Goal: Task Accomplishment & Management: Complete application form

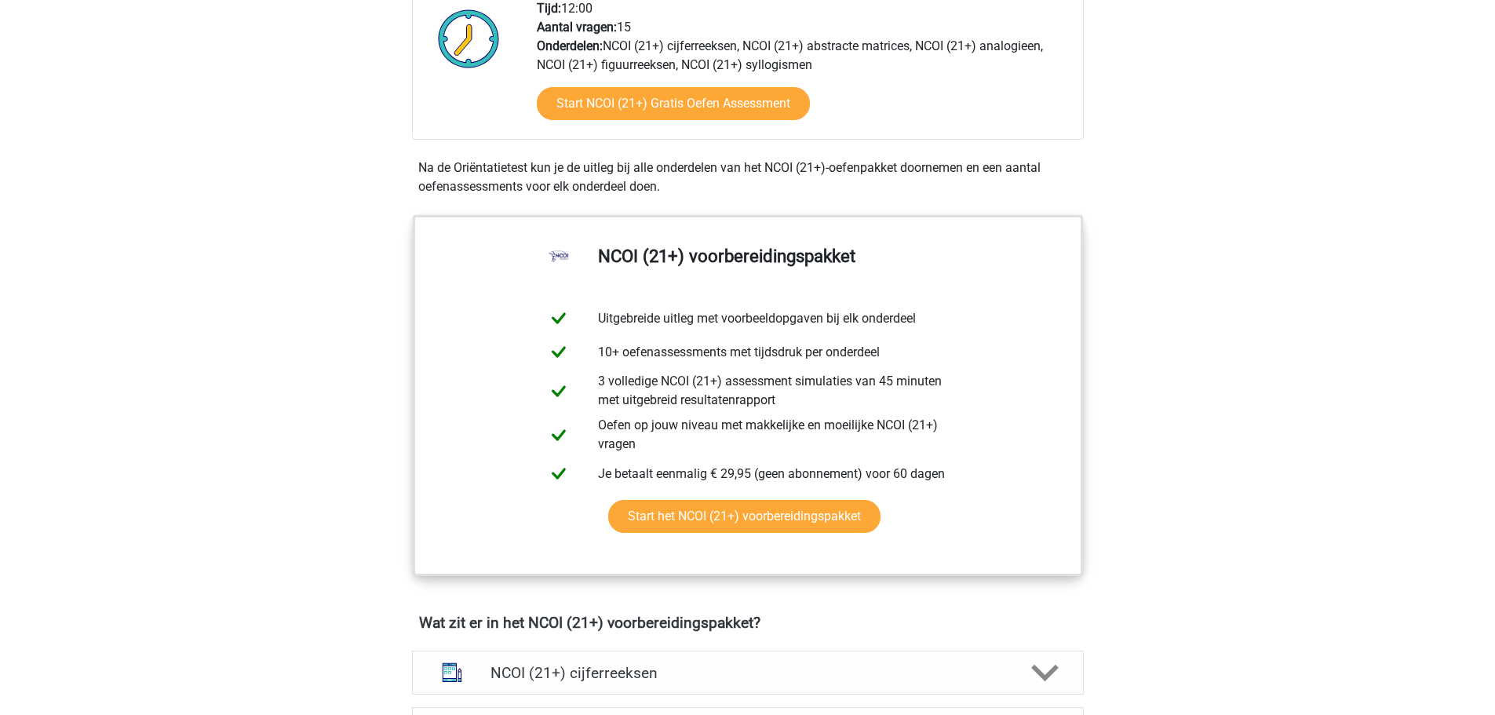
scroll to position [628, 0]
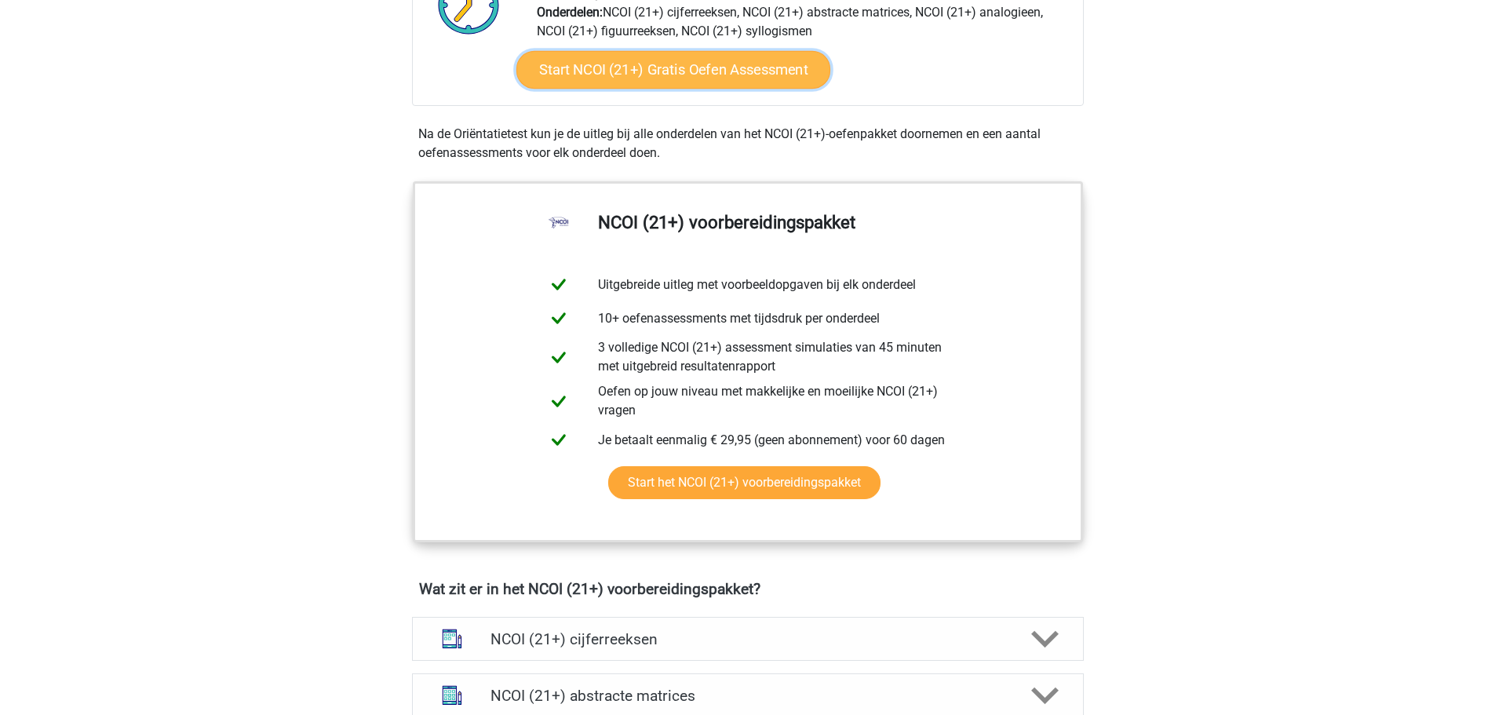
click at [695, 62] on link "Start NCOI (21+) Gratis Oefen Assessment" at bounding box center [673, 70] width 314 height 38
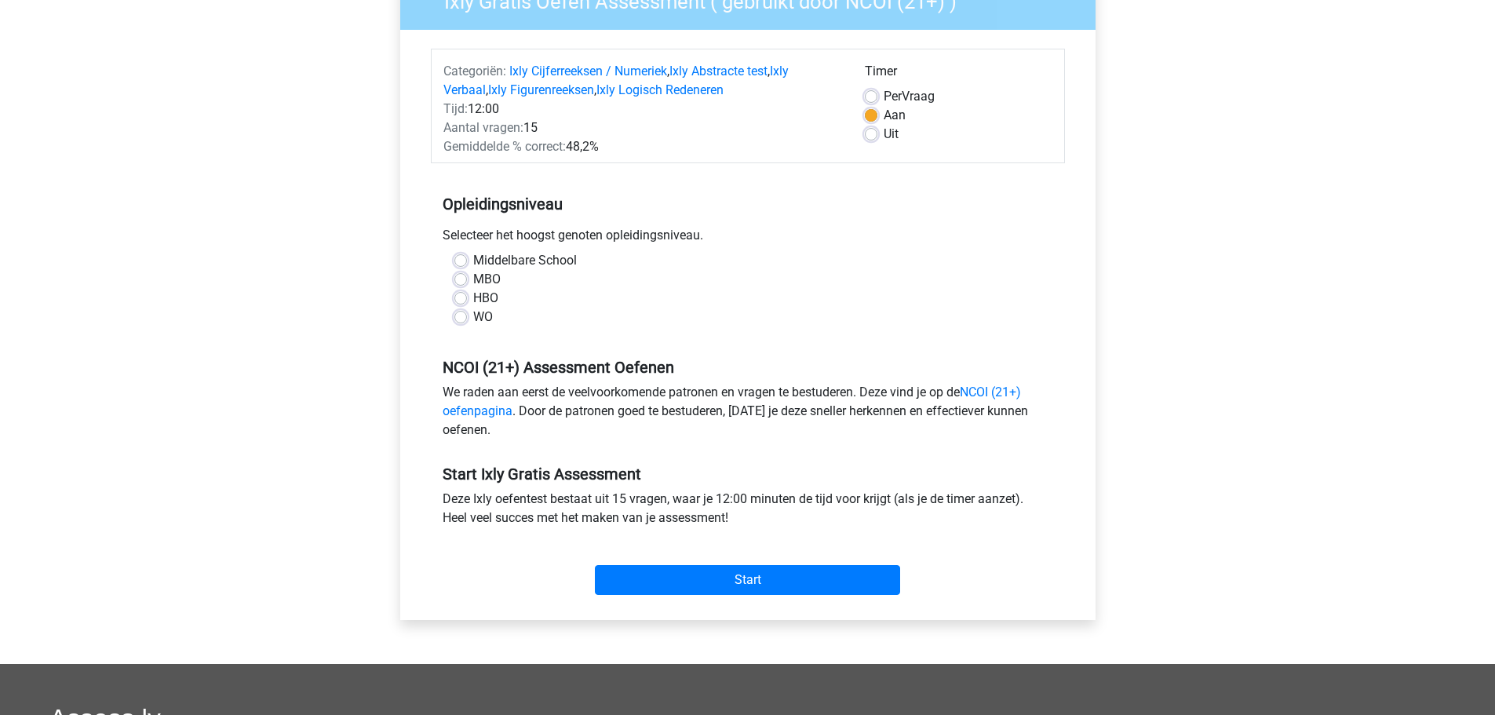
scroll to position [157, 0]
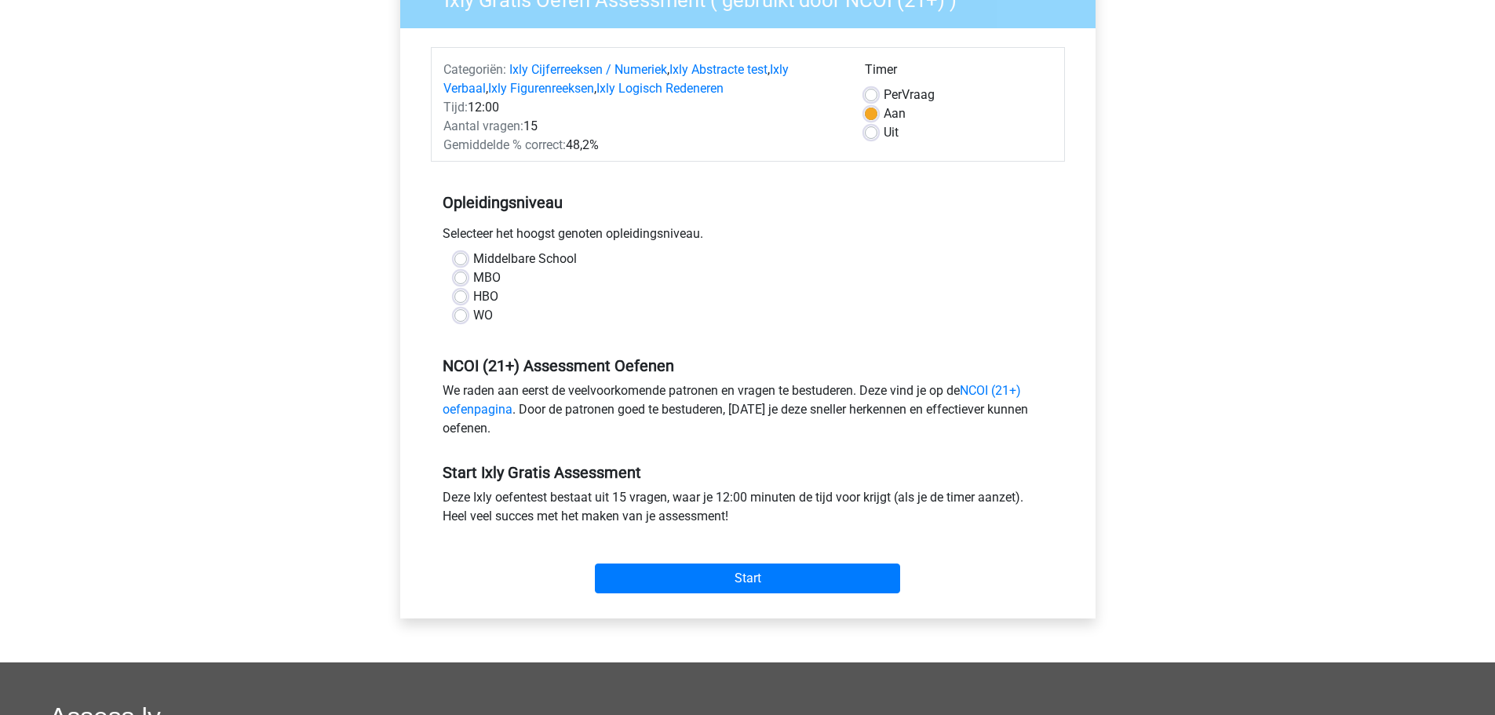
click at [469, 284] on div "MBO" at bounding box center [747, 277] width 587 height 19
click at [473, 275] on label "MBO" at bounding box center [486, 277] width 27 height 19
click at [465, 275] on input "MBO" at bounding box center [460, 276] width 13 height 16
radio input "true"
click at [724, 560] on div "Start" at bounding box center [748, 565] width 634 height 55
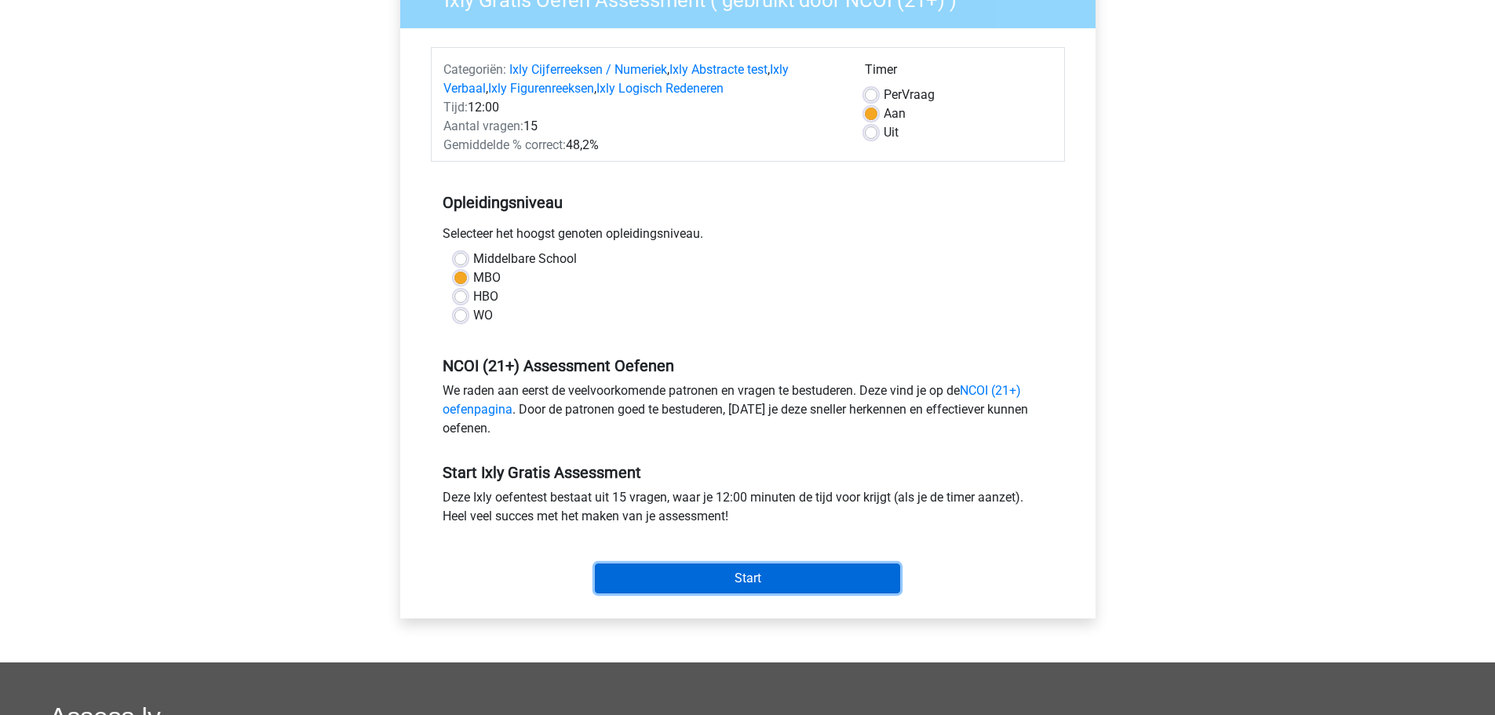
click at [732, 576] on input "Start" at bounding box center [747, 579] width 305 height 30
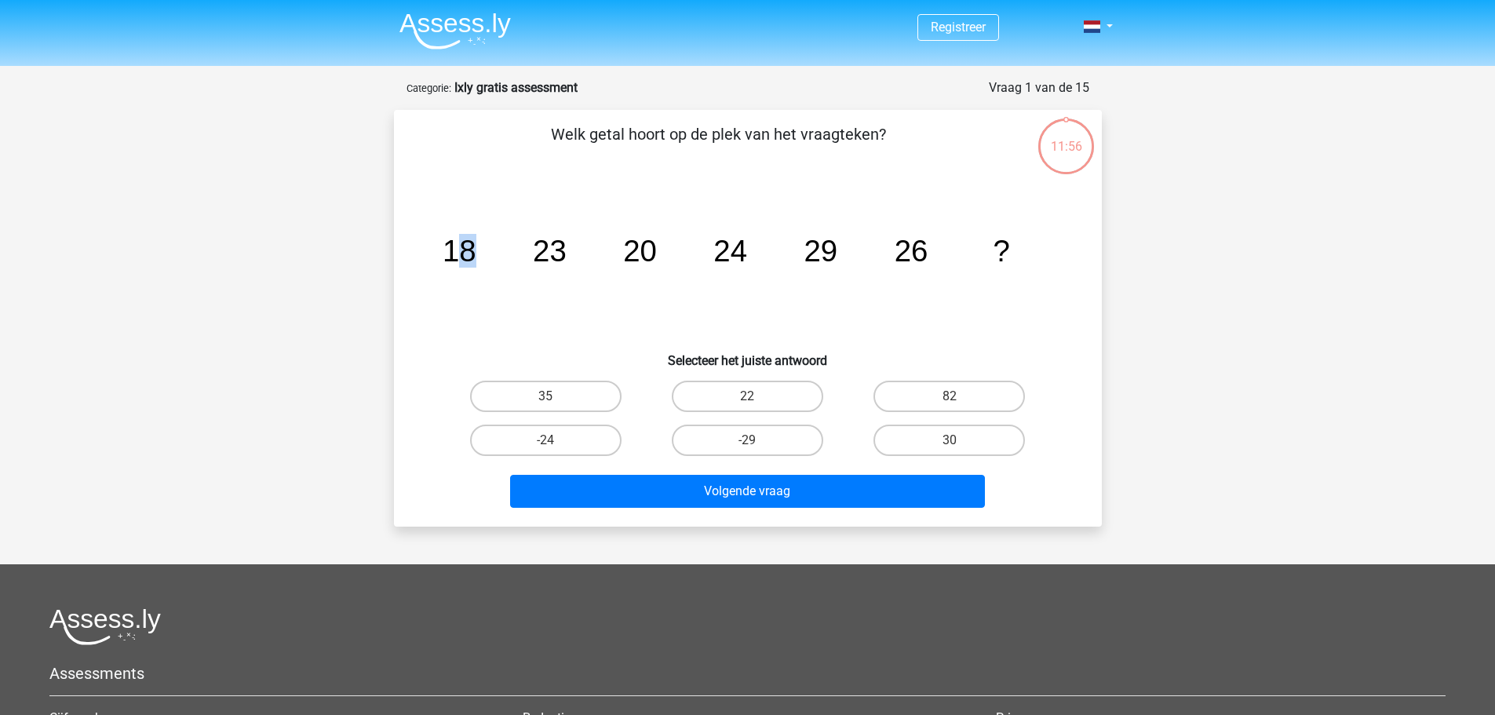
drag, startPoint x: 464, startPoint y: 248, endPoint x: 531, endPoint y: 248, distance: 66.7
click at [529, 248] on icon "image/svg+xml 18 23 20 24 29 26 ?" at bounding box center [748, 261] width 633 height 159
click at [533, 248] on tspan "23" at bounding box center [550, 251] width 34 height 34
click at [465, 285] on icon "image/svg+xml 18 23 20 24 29 26 ?" at bounding box center [748, 261] width 633 height 159
click at [936, 435] on label "30" at bounding box center [949, 440] width 151 height 31
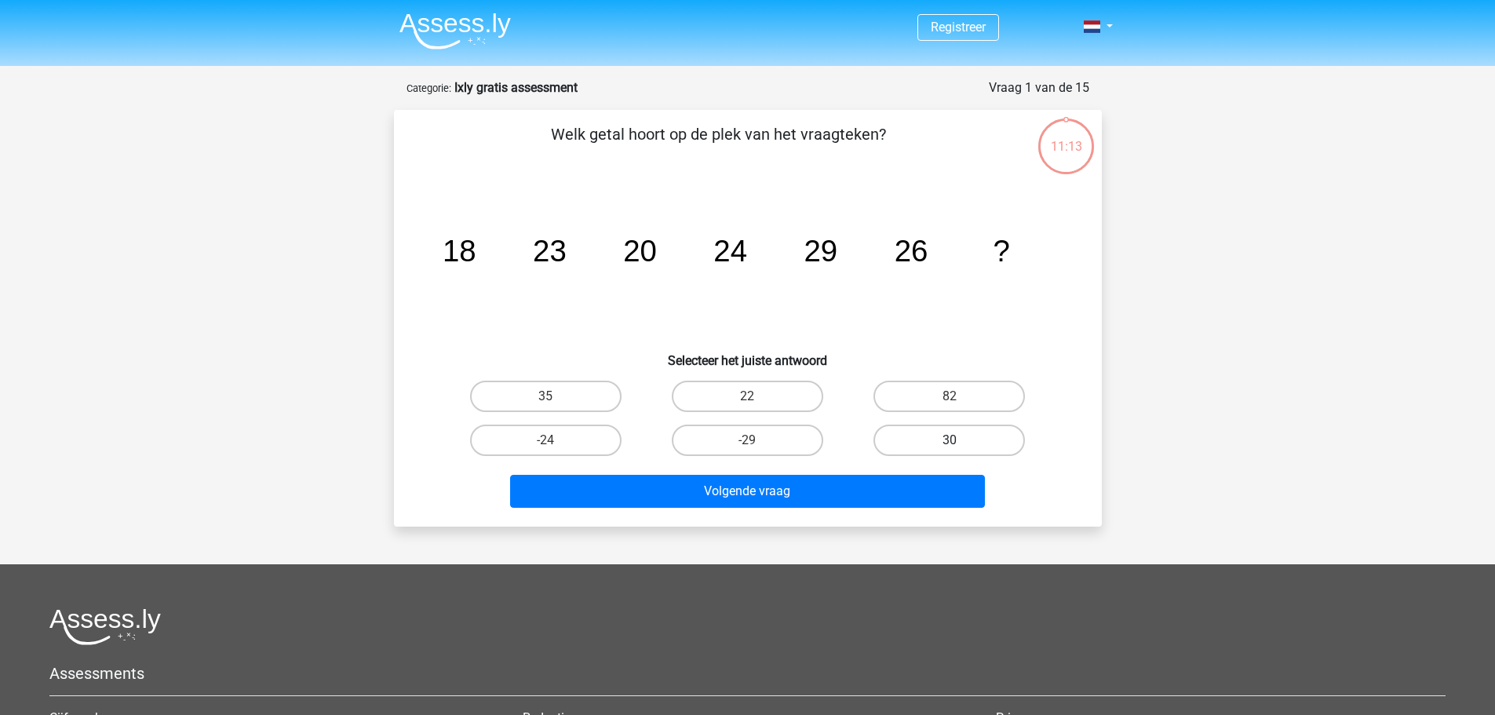
click at [950, 440] on input "30" at bounding box center [955, 445] width 10 height 10
radio input "true"
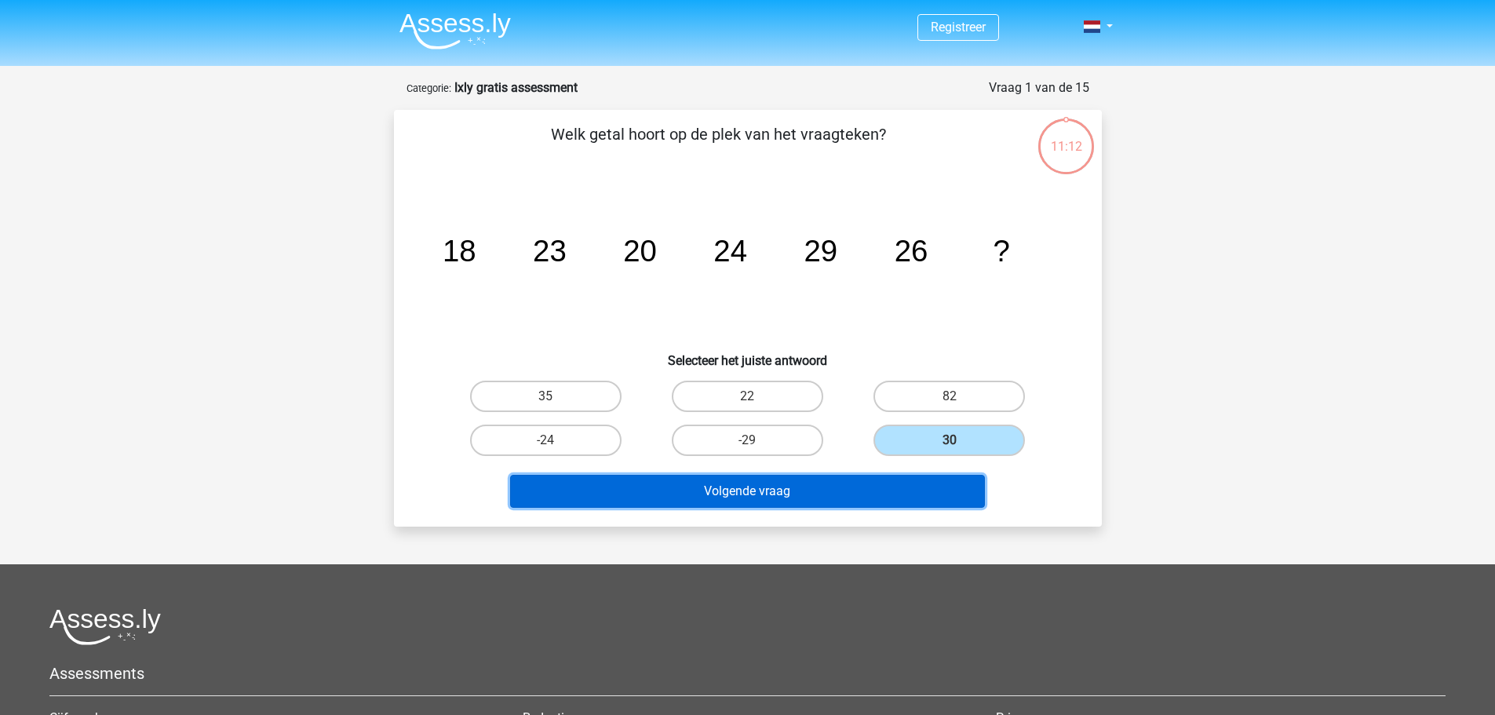
click at [837, 483] on button "Volgende vraag" at bounding box center [747, 491] width 475 height 33
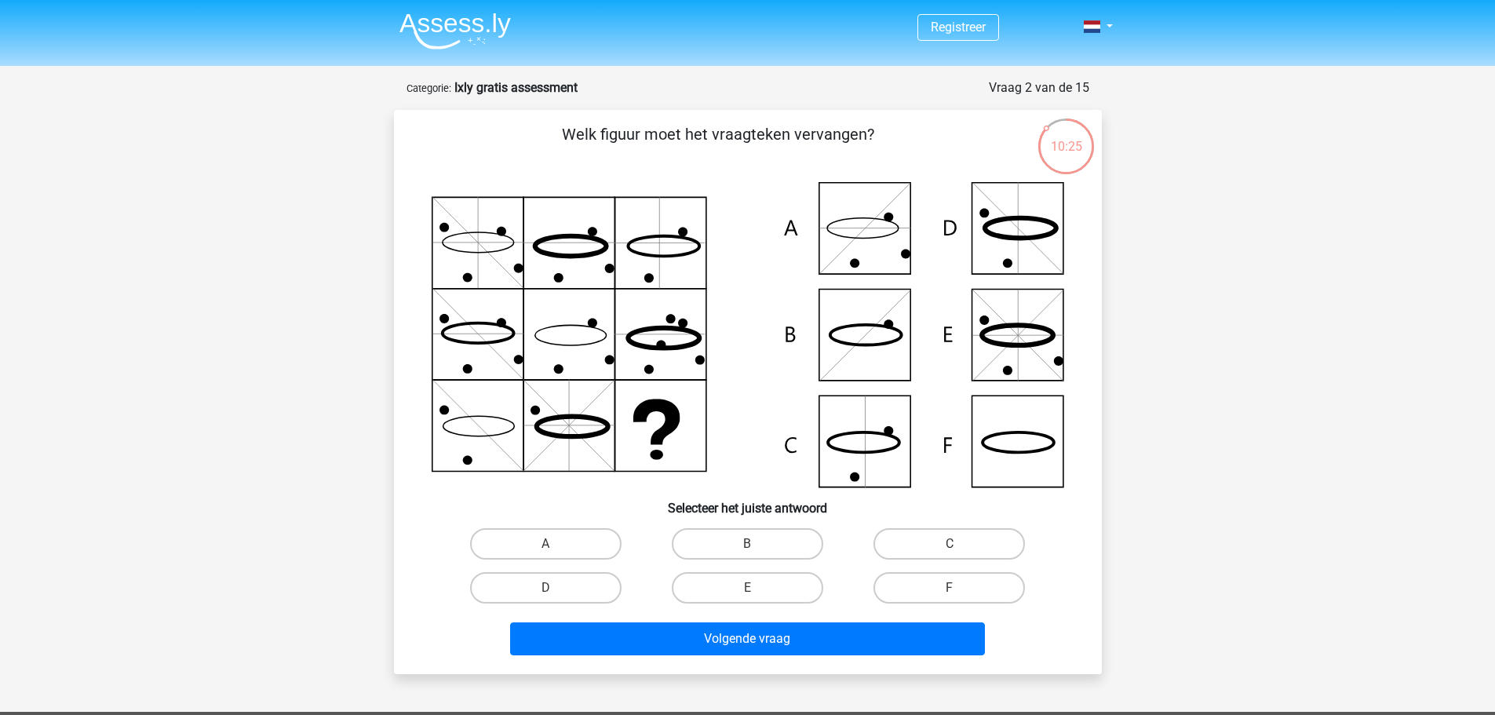
click at [857, 342] on icon at bounding box center [748, 334] width 633 height 305
click at [775, 528] on label "B" at bounding box center [747, 543] width 151 height 31
click at [757, 544] on input "B" at bounding box center [752, 549] width 10 height 10
radio input "true"
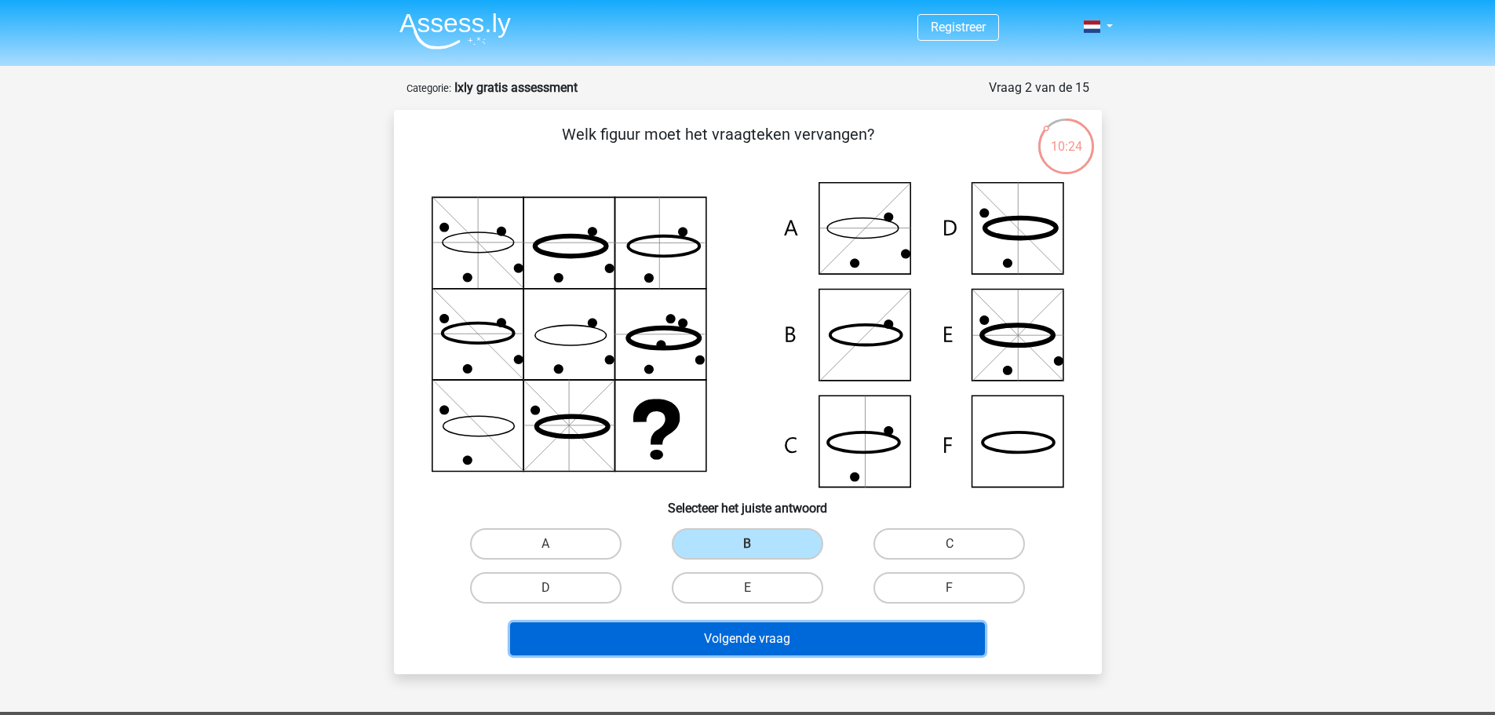
click at [800, 631] on button "Volgende vraag" at bounding box center [747, 638] width 475 height 33
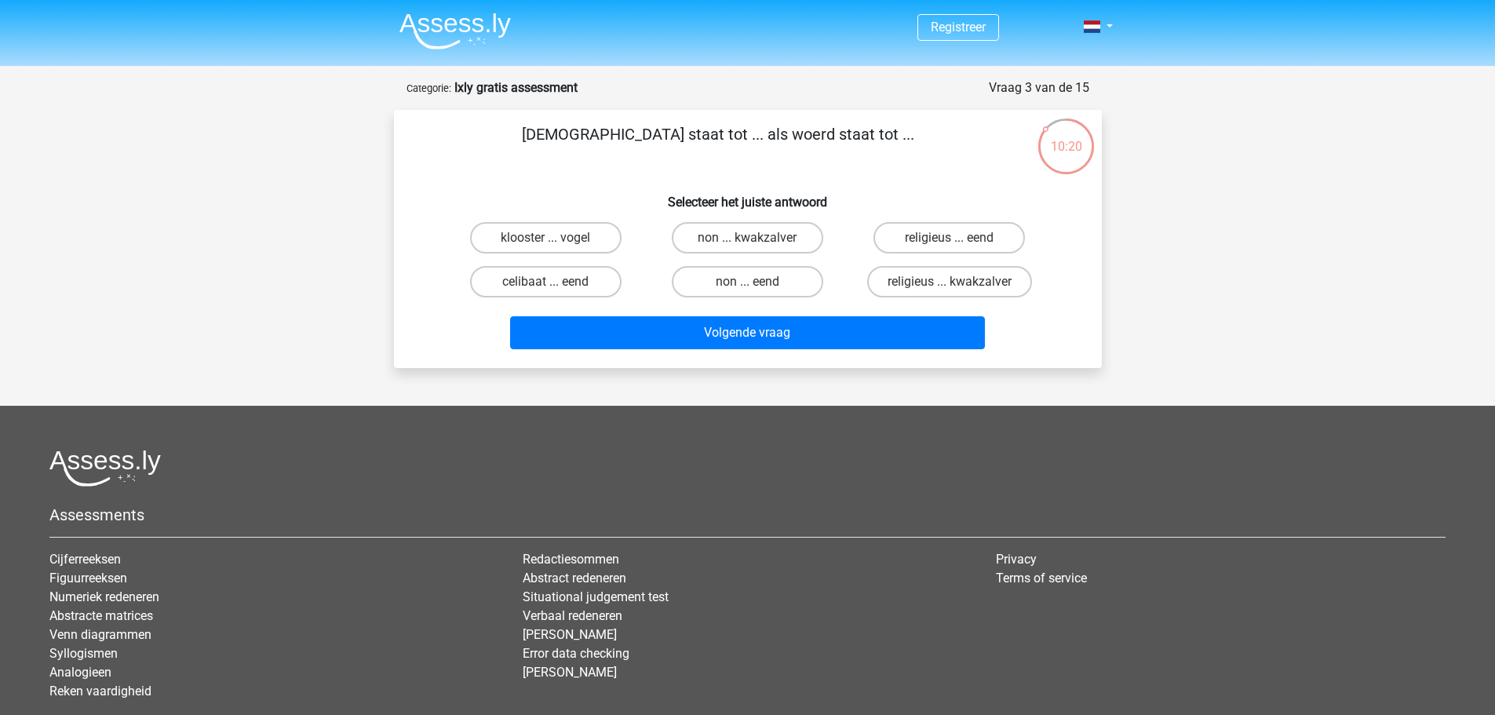
drag, startPoint x: 581, startPoint y: 132, endPoint x: 940, endPoint y: 134, distance: 358.7
click at [940, 134] on p "monnik staat tot ... als woerd staat tot ..." at bounding box center [718, 145] width 599 height 47
click at [913, 140] on p "monnik staat tot ... als woerd staat tot ..." at bounding box center [718, 145] width 599 height 47
click at [697, 128] on p "monnik staat tot ... als woerd staat tot ..." at bounding box center [718, 145] width 599 height 47
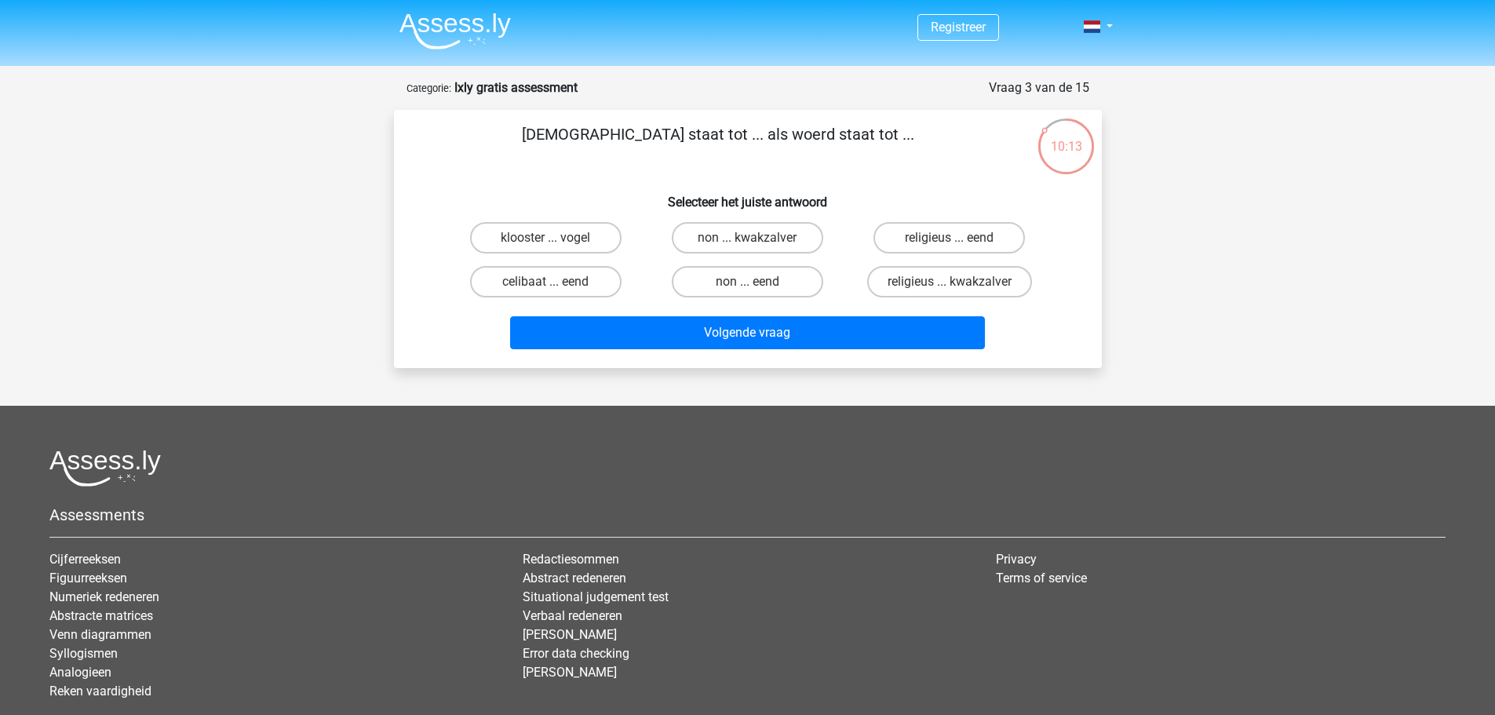
click at [747, 129] on p "monnik staat tot ... als woerd staat tot ..." at bounding box center [718, 145] width 599 height 47
copy p "woerd"
click at [856, 152] on p "monnik staat tot ... als woerd staat tot ..." at bounding box center [718, 145] width 599 height 47
click at [566, 283] on label "celibaat ... eend" at bounding box center [545, 281] width 151 height 31
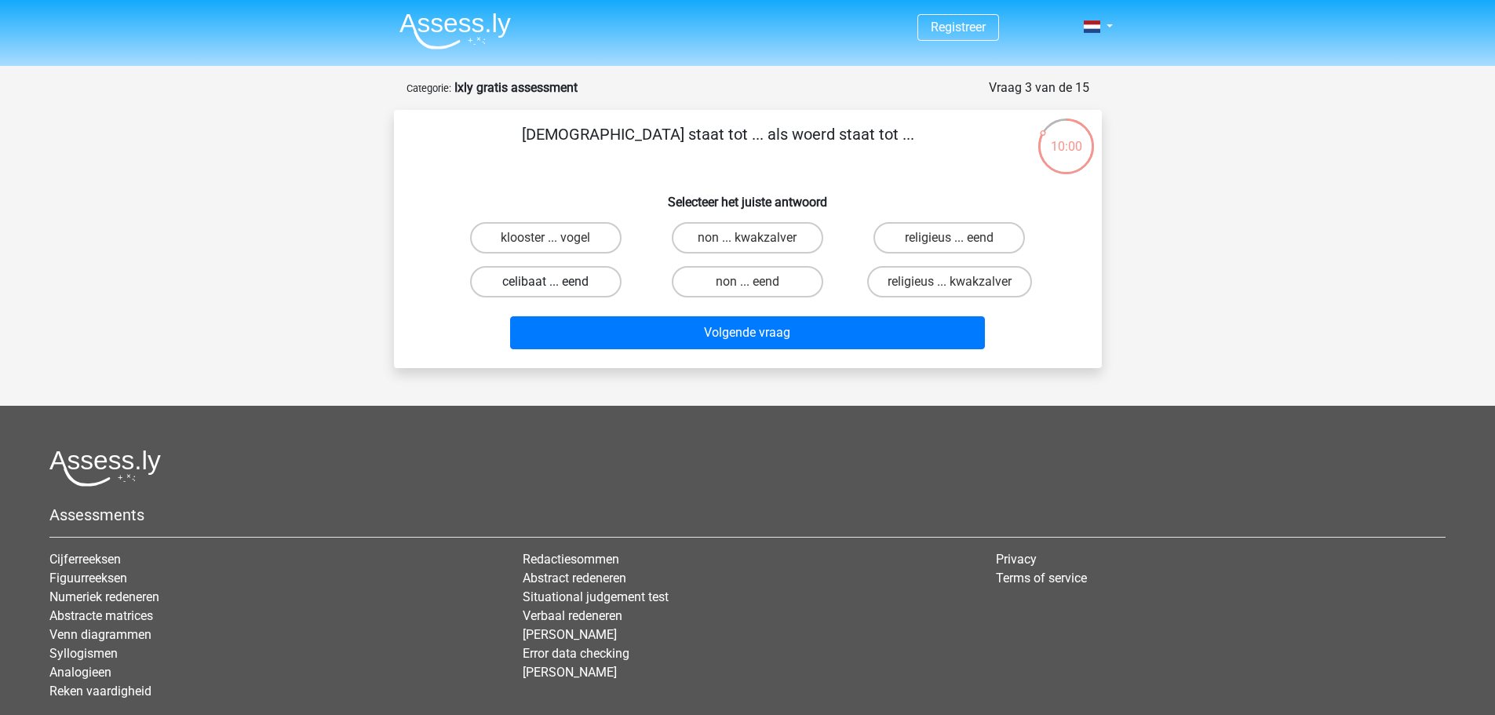
click at [556, 283] on input "celibaat ... eend" at bounding box center [550, 287] width 10 height 10
radio input "true"
click at [573, 249] on label "klooster ... vogel" at bounding box center [545, 237] width 151 height 31
click at [556, 248] on input "klooster ... vogel" at bounding box center [550, 243] width 10 height 10
radio input "true"
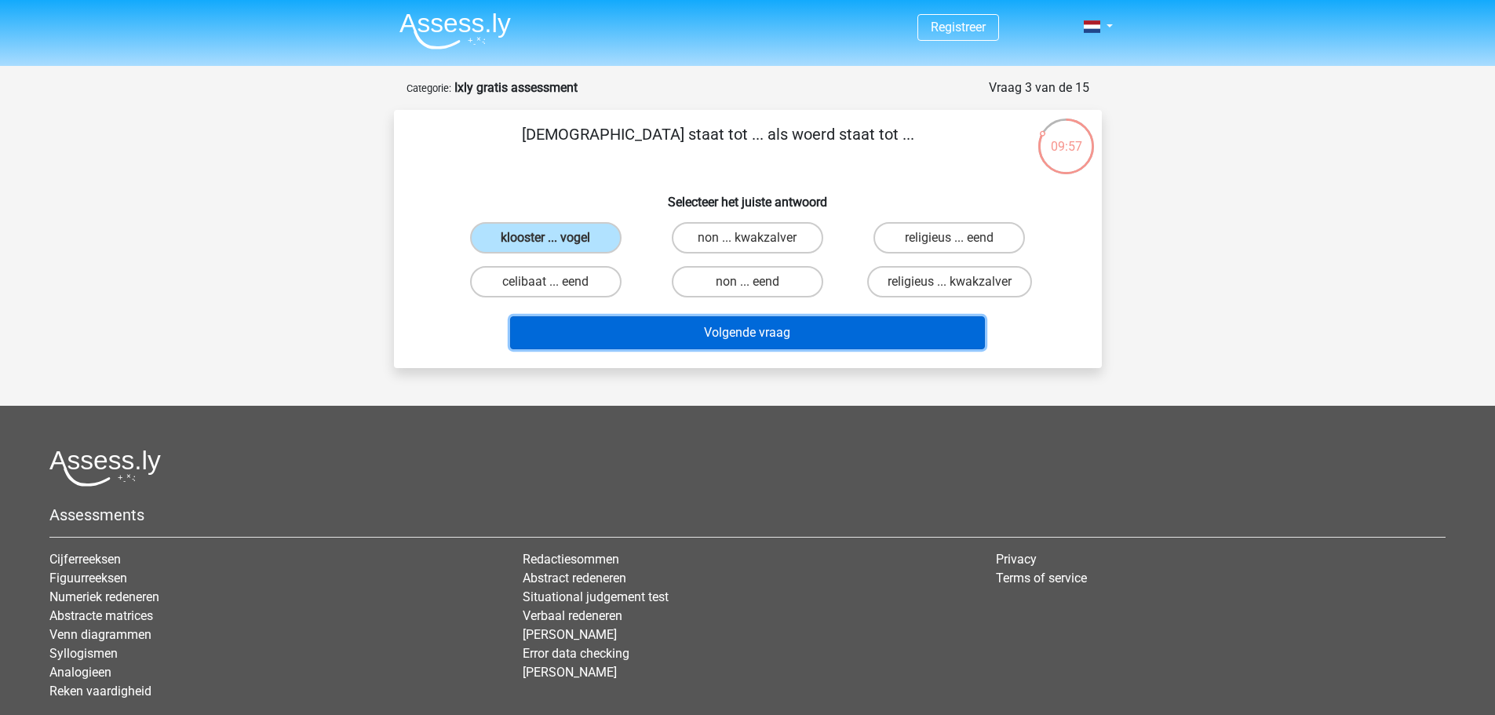
click at [602, 323] on button "Volgende vraag" at bounding box center [747, 332] width 475 height 33
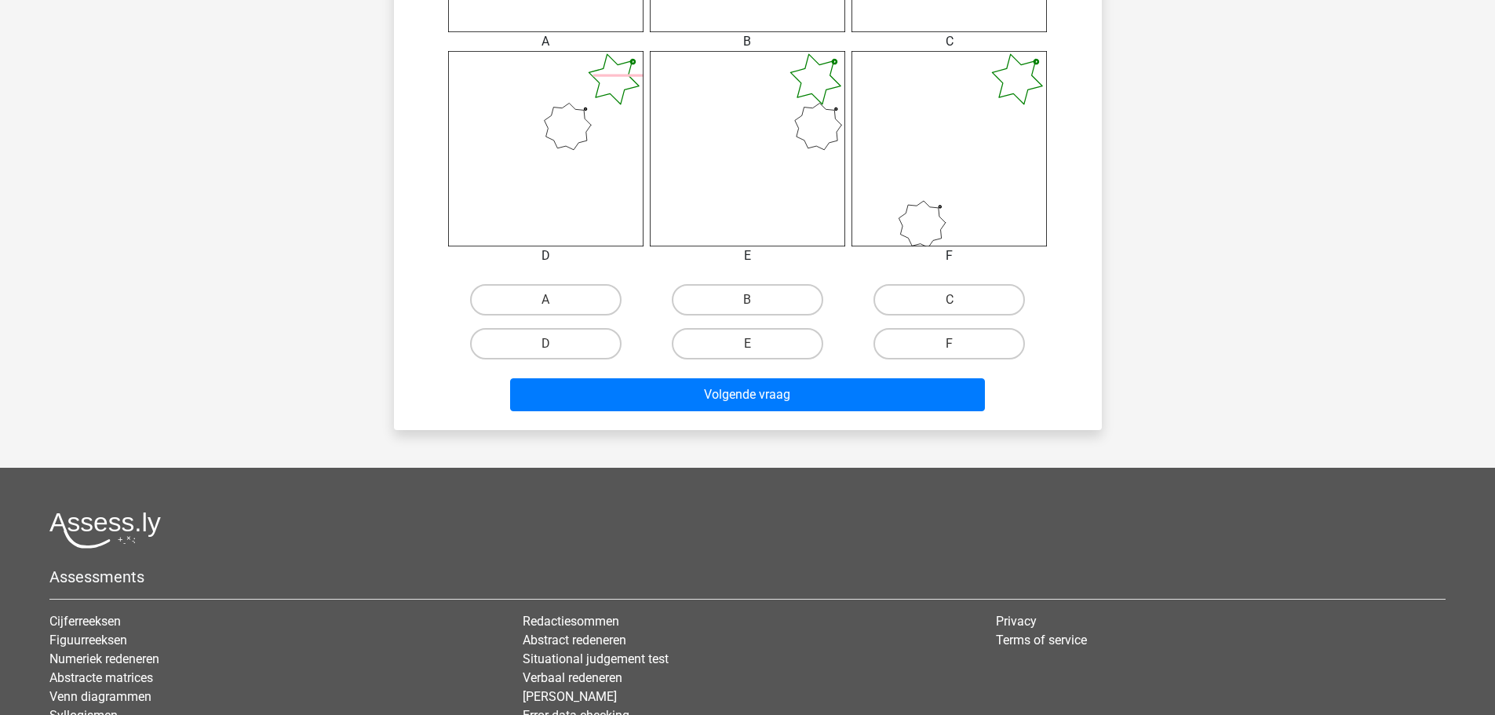
scroll to position [863, 0]
